Goal: Information Seeking & Learning: Find contact information

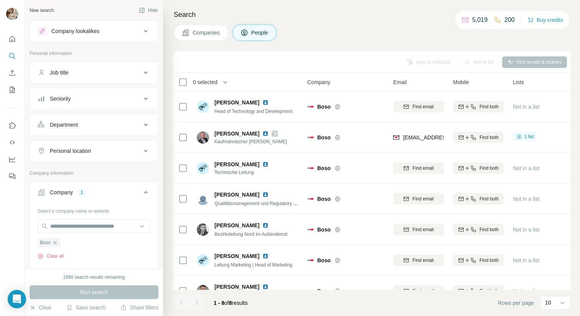
scroll to position [0, 0]
click at [53, 242] on icon "button" at bounding box center [55, 242] width 6 height 6
click at [67, 226] on input "text" at bounding box center [94, 226] width 113 height 14
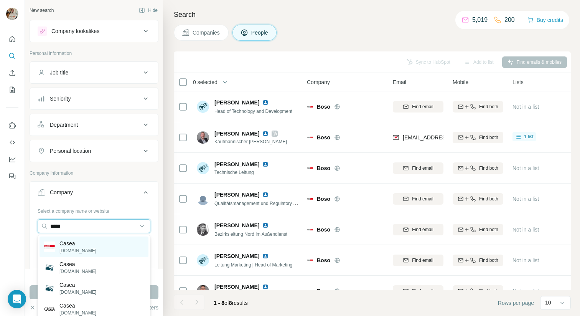
type input "*****"
click at [86, 249] on p "[DOMAIN_NAME]" at bounding box center [77, 250] width 37 height 7
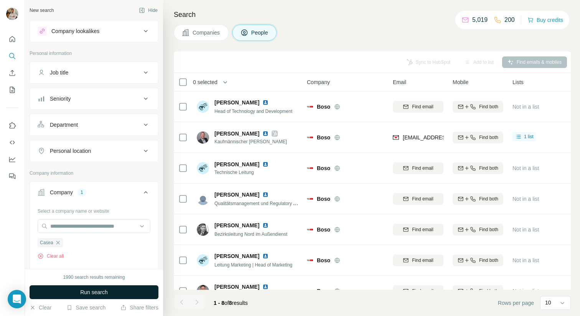
click at [91, 285] on button "Run search" at bounding box center [94, 292] width 129 height 14
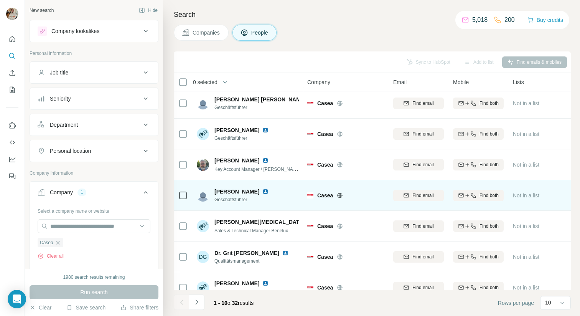
scroll to position [109, 0]
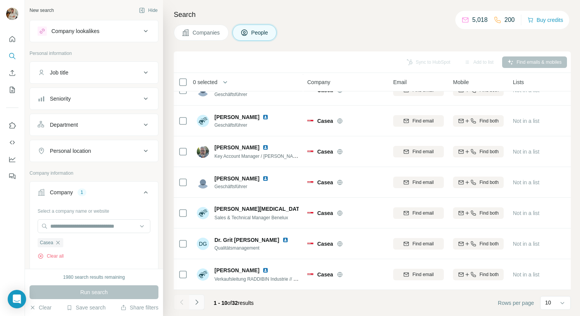
click at [199, 303] on icon "Navigate to next page" at bounding box center [197, 302] width 8 height 8
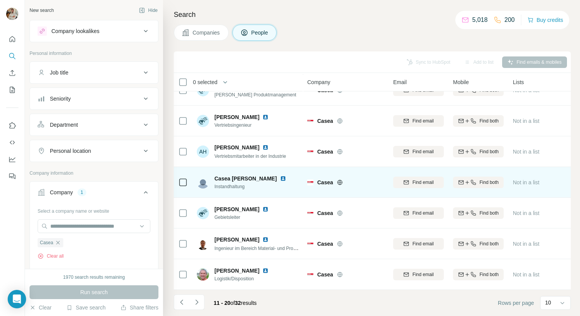
scroll to position [0, 0]
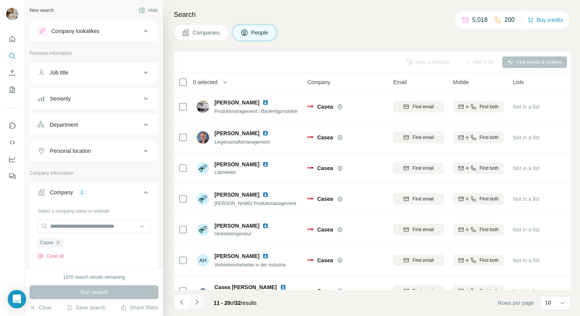
click at [194, 299] on icon "Navigate to next page" at bounding box center [197, 302] width 8 height 8
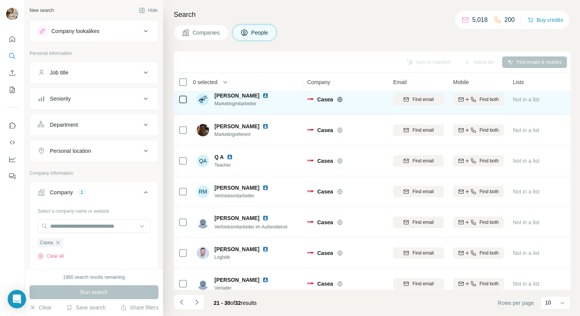
scroll to position [109, 0]
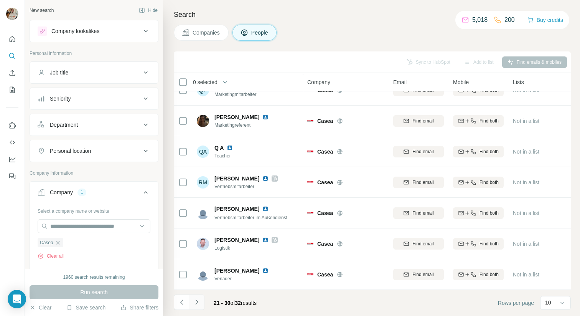
click at [195, 300] on icon "Navigate to next page" at bounding box center [197, 302] width 8 height 8
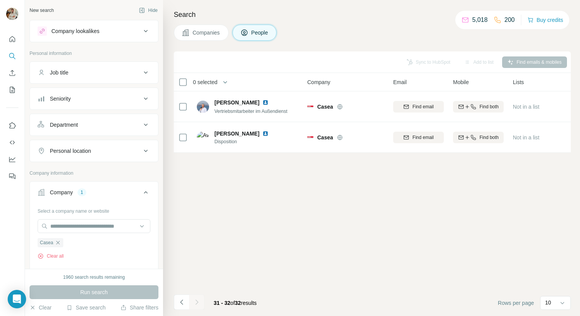
scroll to position [0, 0]
